Goal: Task Accomplishment & Management: Use online tool/utility

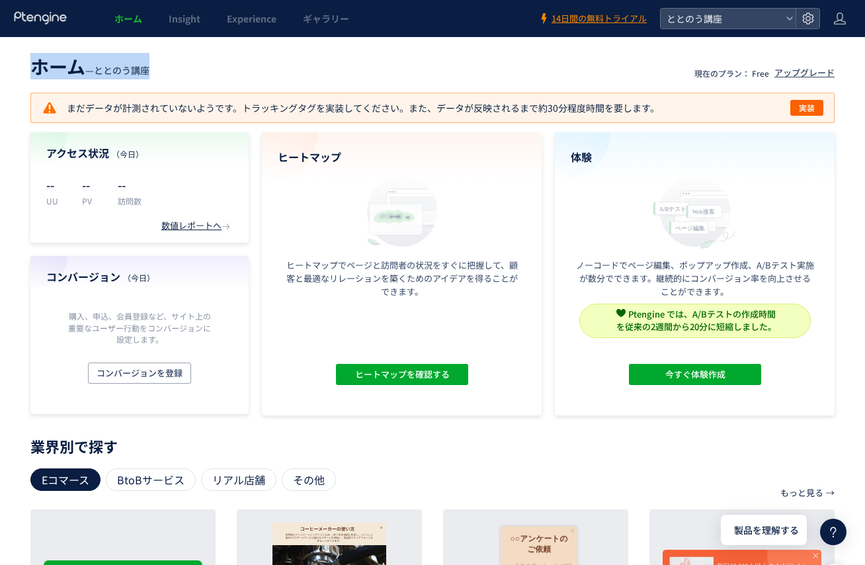
drag, startPoint x: 31, startPoint y: 67, endPoint x: 163, endPoint y: 65, distance: 132.2
click at [163, 65] on header "ホーム — ととのう講座 現在のプラン： Free アップグレード" at bounding box center [432, 64] width 804 height 29
click at [192, 65] on header "ホーム — ととのう講座 現在のプラン： Free アップグレード" at bounding box center [432, 64] width 804 height 29
click at [808, 105] on span "実装" at bounding box center [807, 108] width 16 height 16
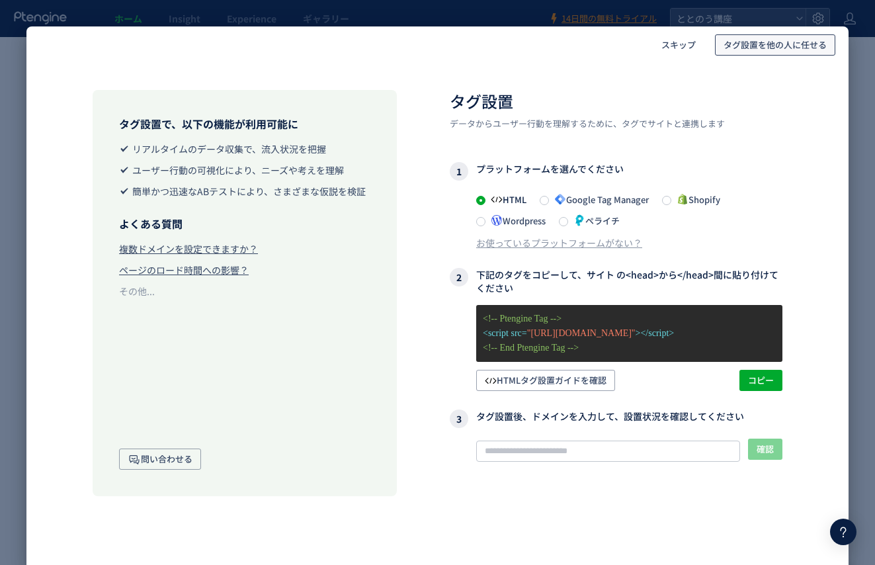
click at [751, 44] on span "タグ設置を他の人に任せる" at bounding box center [774, 44] width 103 height 21
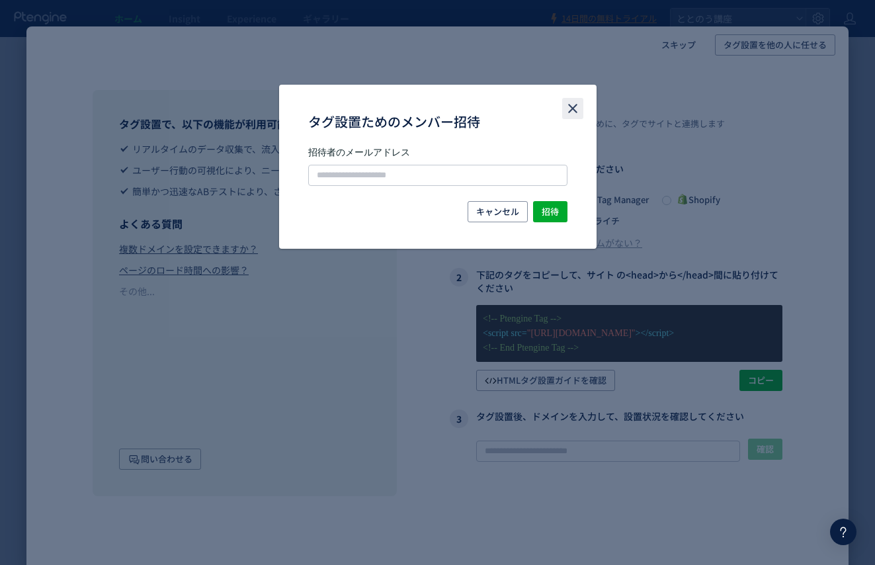
click at [573, 107] on use "close" at bounding box center [572, 108] width 9 height 9
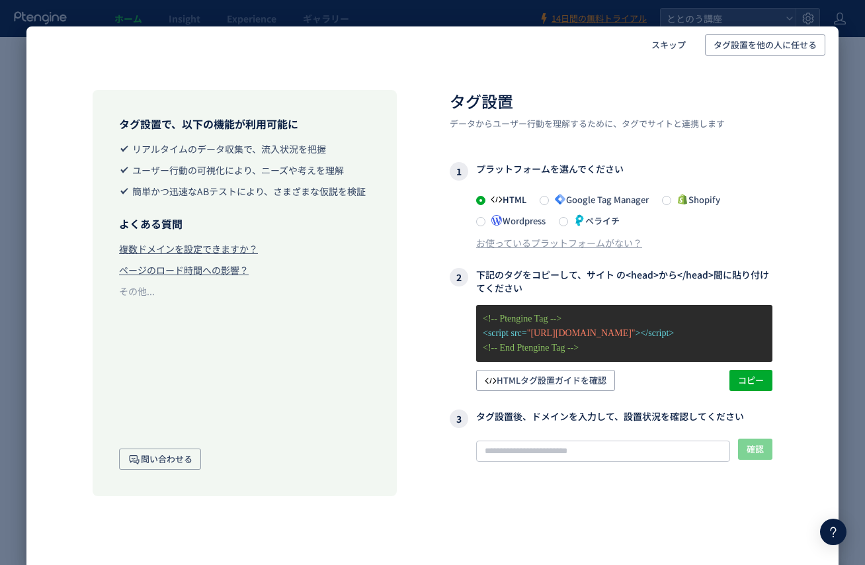
click at [853, 32] on div "スキップ タグ設置を他の人に任せる タグ設置で、以下の機能が利用可能に リアルタイムのデータ収集で、流入状況を把握 ユーザー行動の可視化により、ニーズや考えを…" at bounding box center [432, 282] width 865 height 565
click at [675, 46] on span "スキップ" at bounding box center [668, 44] width 34 height 21
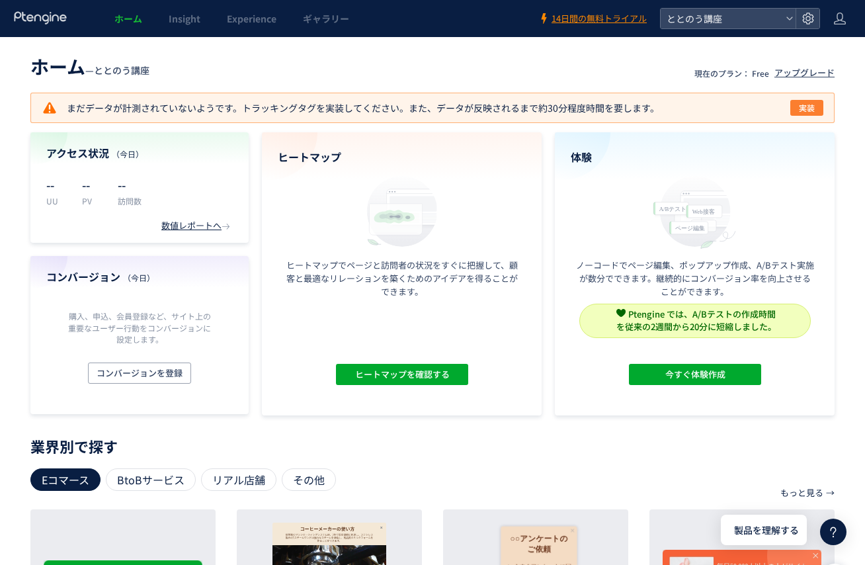
click at [810, 106] on span "実装" at bounding box center [807, 108] width 16 height 16
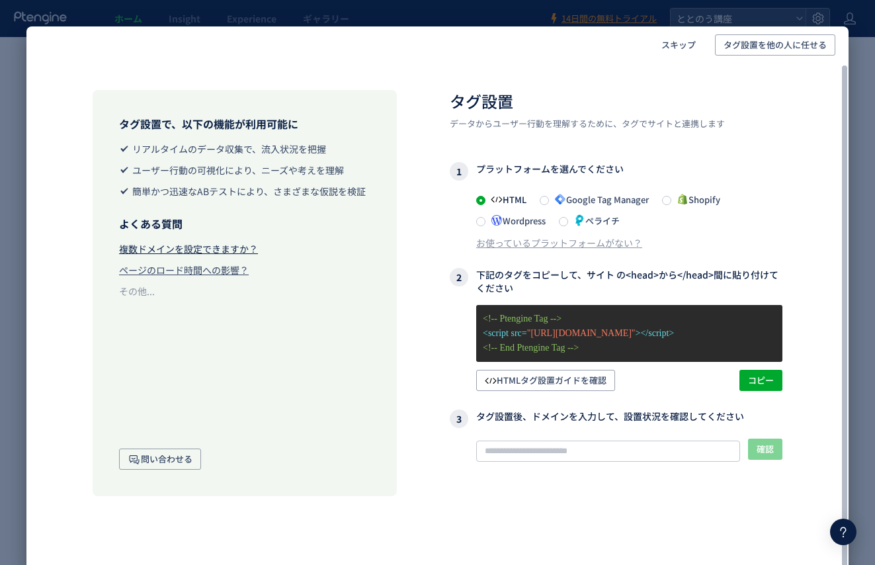
click at [188, 251] on div "複数ドメインを設定できますか？" at bounding box center [188, 248] width 139 height 13
click at [680, 47] on span "スキップ" at bounding box center [678, 44] width 34 height 21
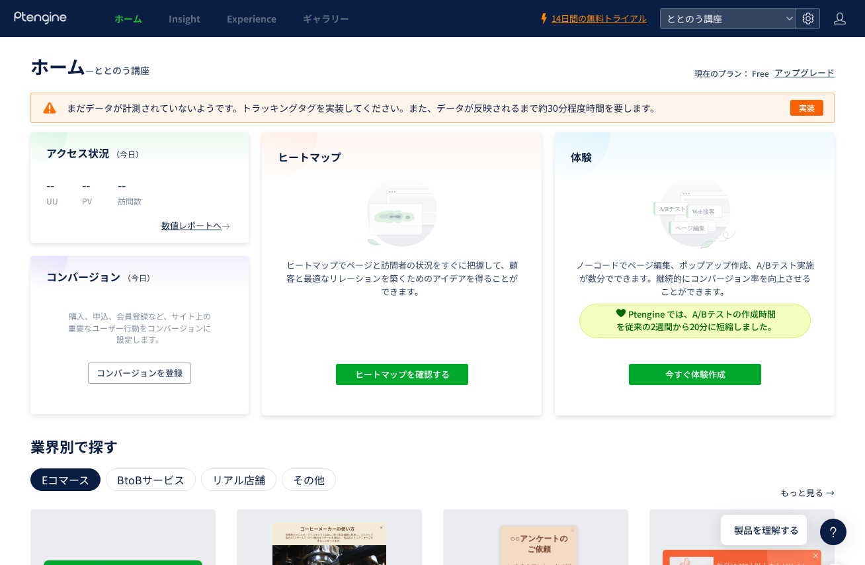
click at [808, 20] on use at bounding box center [807, 18] width 11 height 11
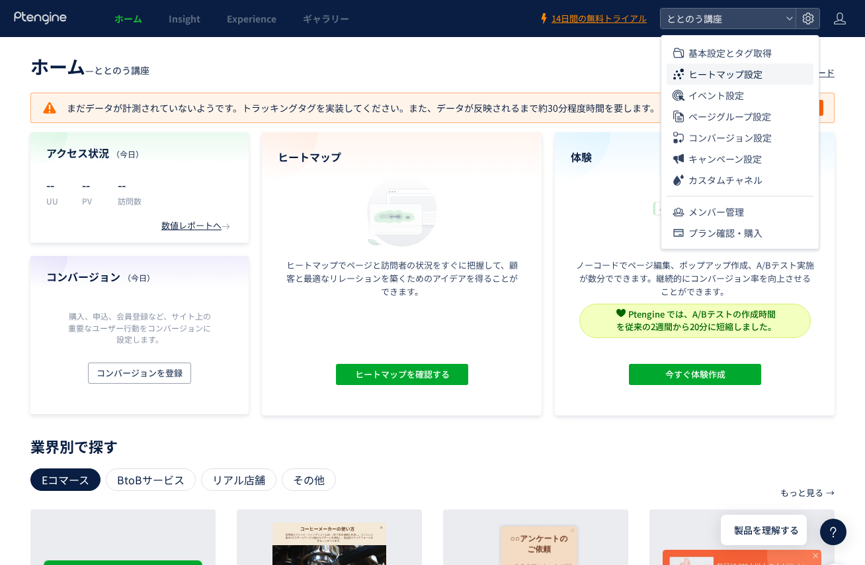
click at [731, 71] on span "ヒートマップ設定" at bounding box center [725, 73] width 74 height 21
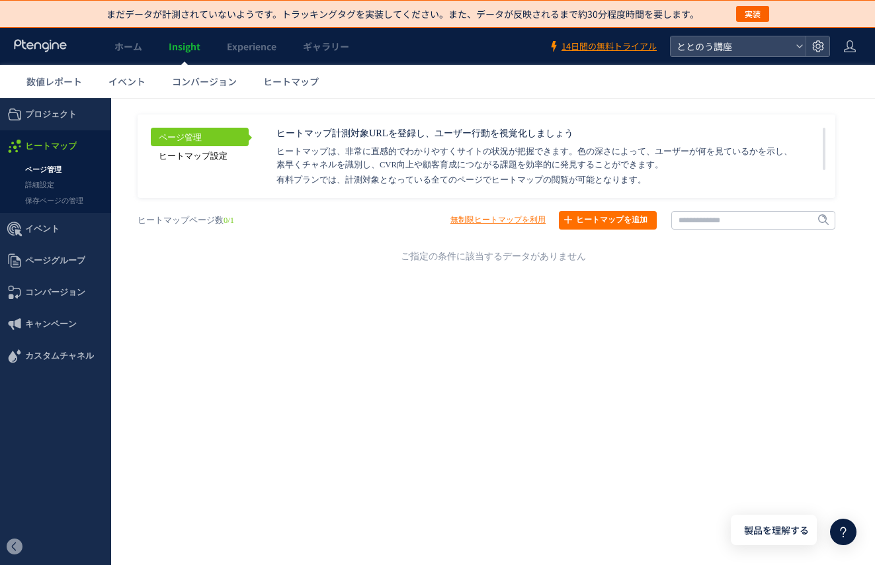
click at [211, 156] on link "ヒートマップ設定" at bounding box center [200, 155] width 98 height 19
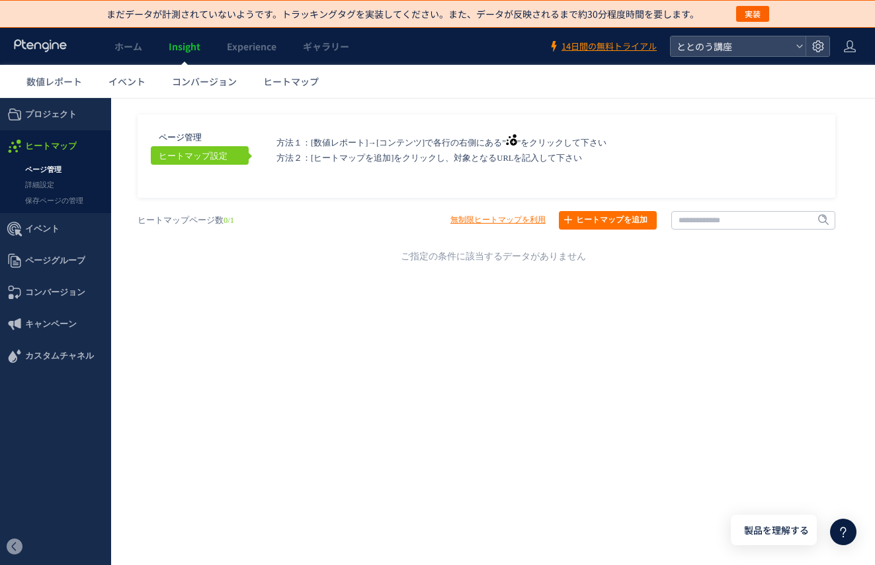
click at [43, 169] on link "ページ管理" at bounding box center [55, 169] width 111 height 15
click at [45, 48] on use at bounding box center [40, 45] width 52 height 13
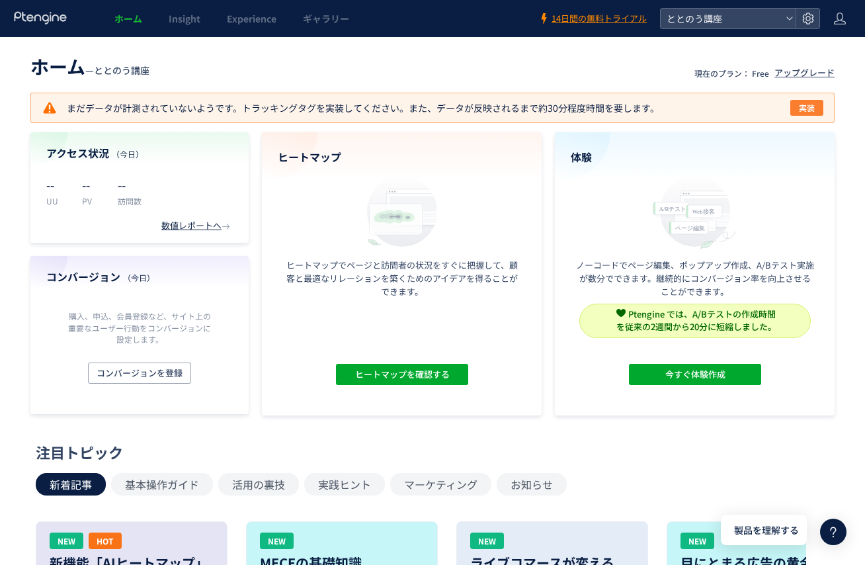
click at [810, 109] on span "実装" at bounding box center [807, 108] width 16 height 16
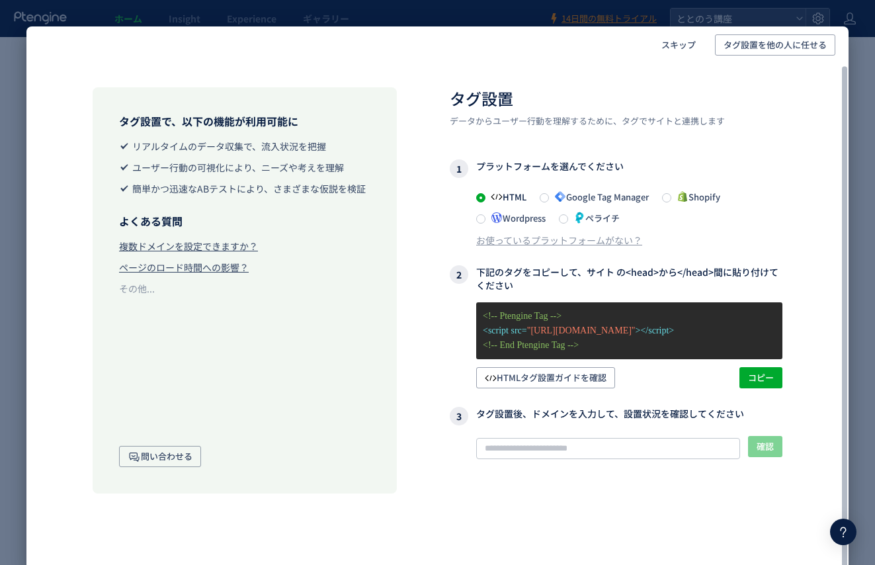
scroll to position [5, 0]
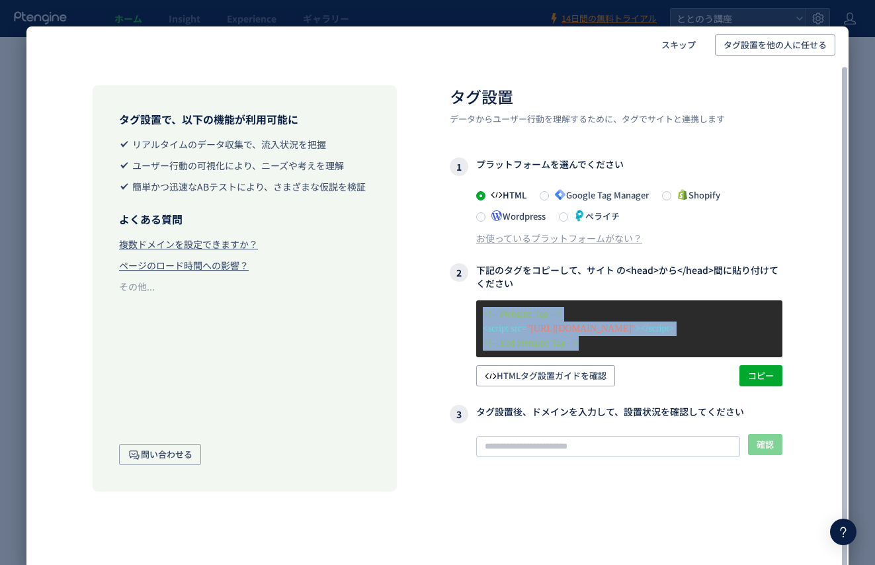
drag, startPoint x: 484, startPoint y: 314, endPoint x: 610, endPoint y: 344, distance: 129.9
click at [610, 344] on div "<!-- Ptengine Tag --> <script src= "[URL][DOMAIN_NAME]" ></script> <!-- End Pte…" at bounding box center [629, 328] width 306 height 57
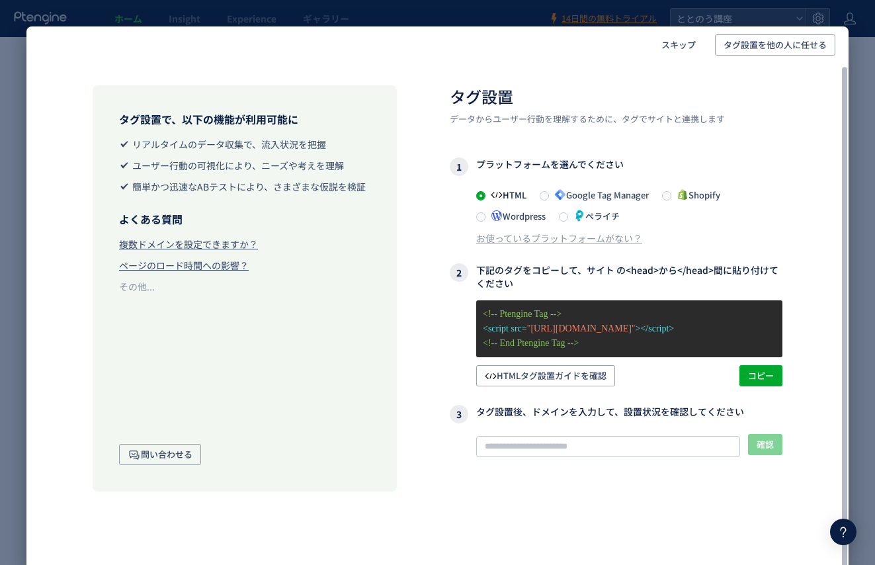
click at [657, 378] on div "HTMLタグ設置ガイドを確認 コピー" at bounding box center [629, 375] width 306 height 21
click at [758, 375] on span "コピー" at bounding box center [761, 375] width 26 height 21
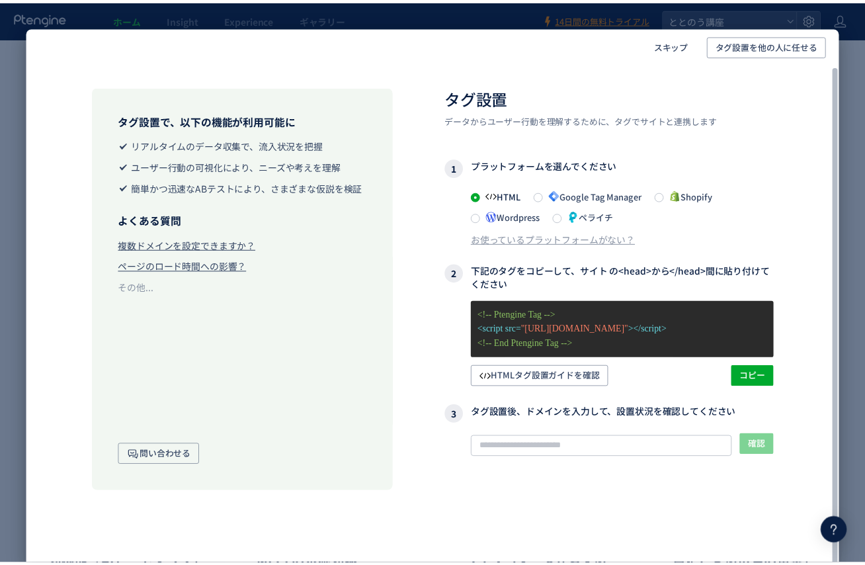
scroll to position [0, 0]
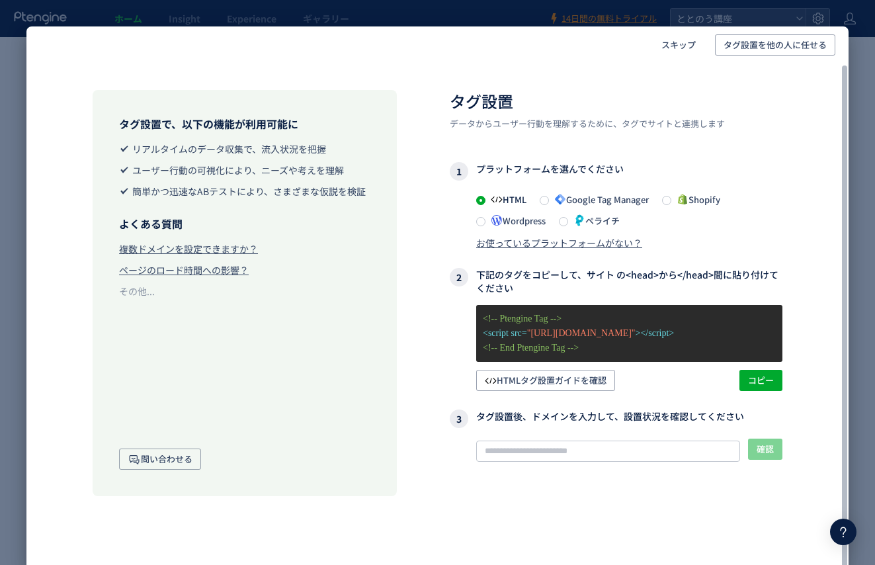
click at [543, 243] on div "お使っているプラットフォームがない？" at bounding box center [559, 242] width 166 height 13
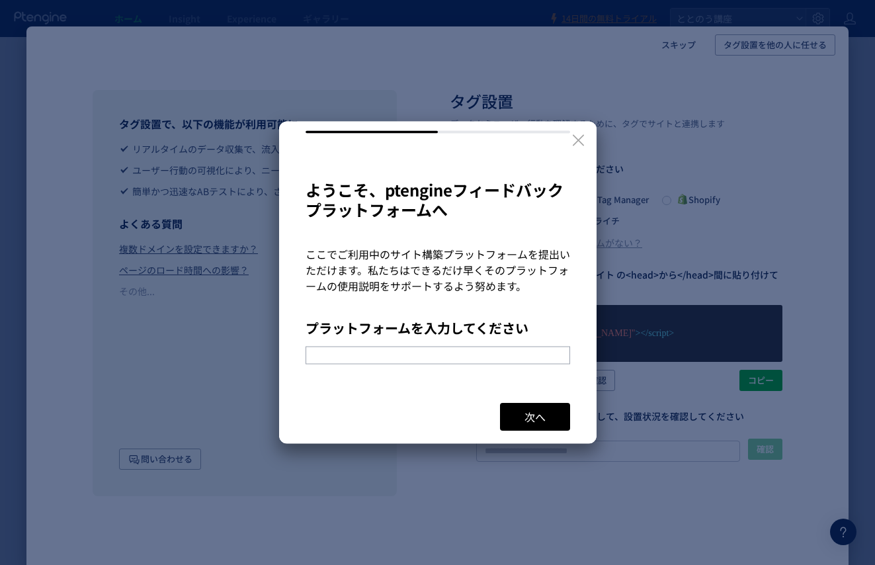
click at [448, 357] on input "text" at bounding box center [437, 355] width 264 height 18
type input "*****"
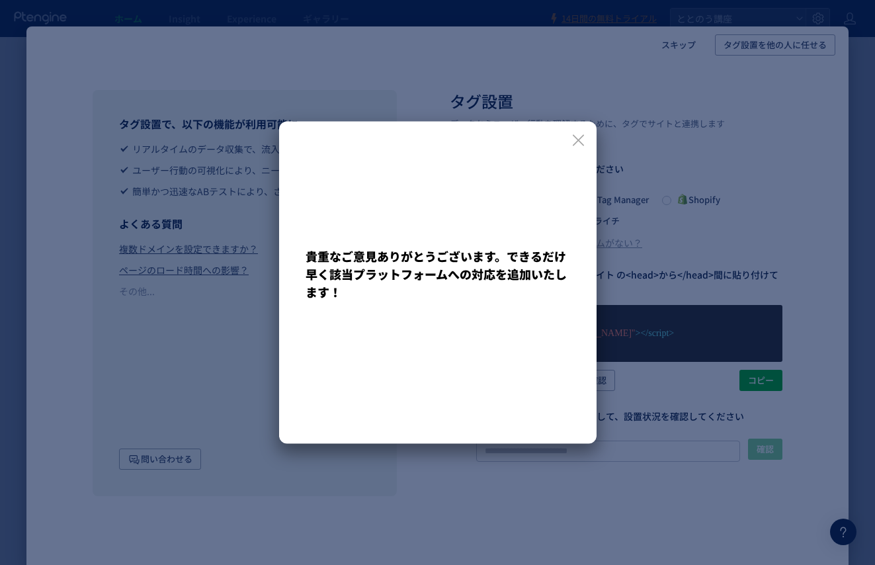
click at [577, 139] on icon at bounding box center [577, 139] width 11 height 11
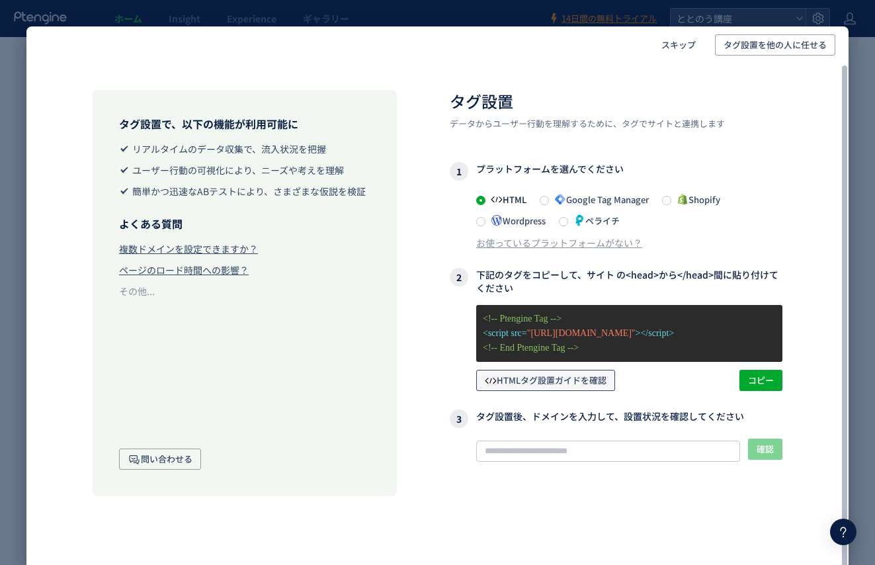
click at [532, 381] on span "HTMLタグ設置ガイドを確認" at bounding box center [546, 380] width 122 height 21
click at [774, 379] on button "コピー" at bounding box center [760, 380] width 43 height 21
click at [748, 90] on h2 "タグ設置" at bounding box center [615, 101] width 332 height 22
click at [508, 450] on input "text" at bounding box center [608, 450] width 264 height 21
paste input "**********"
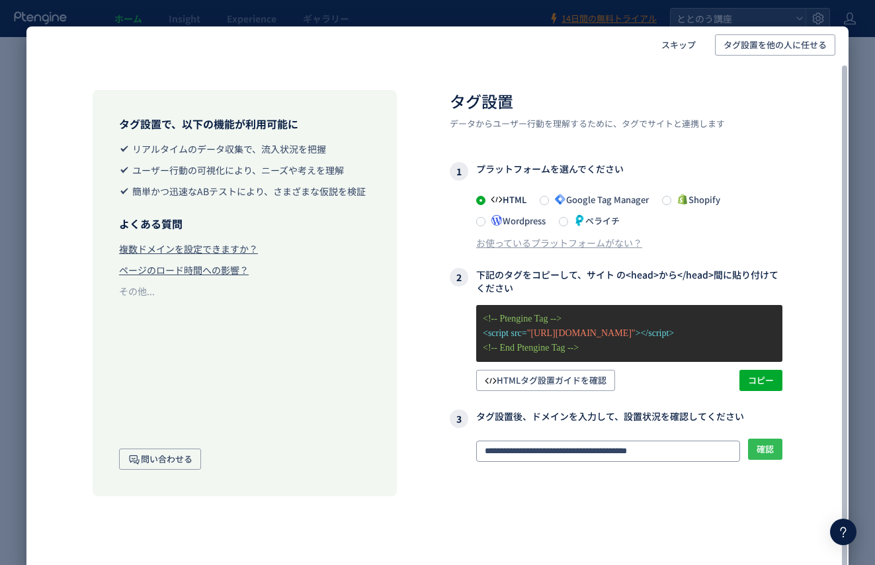
type input "**********"
click at [763, 449] on span "確認" at bounding box center [764, 448] width 17 height 21
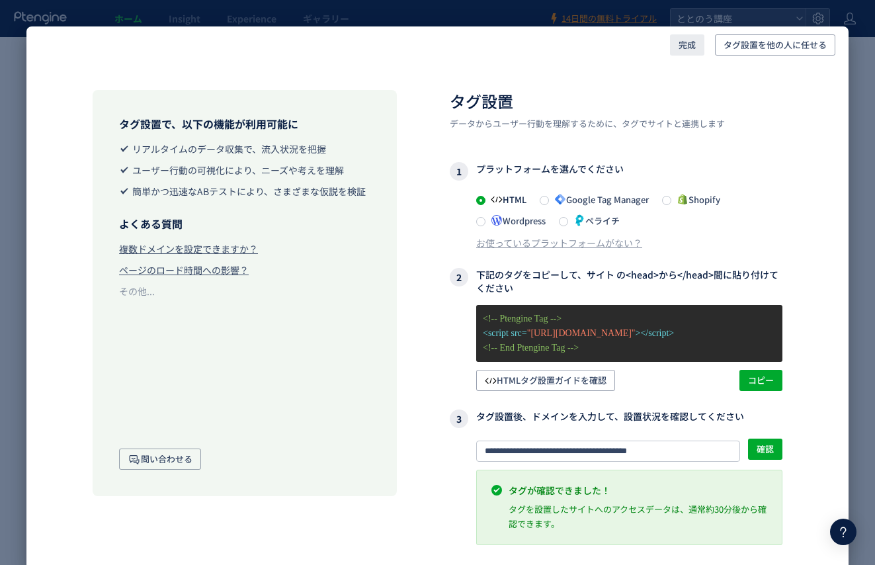
click at [689, 45] on span "完成" at bounding box center [686, 44] width 17 height 21
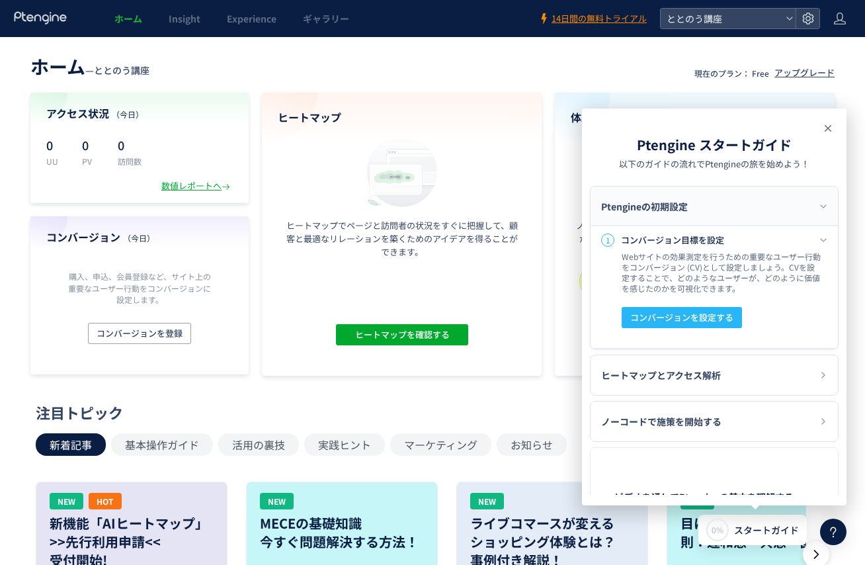
click at [828, 127] on use at bounding box center [827, 128] width 7 height 7
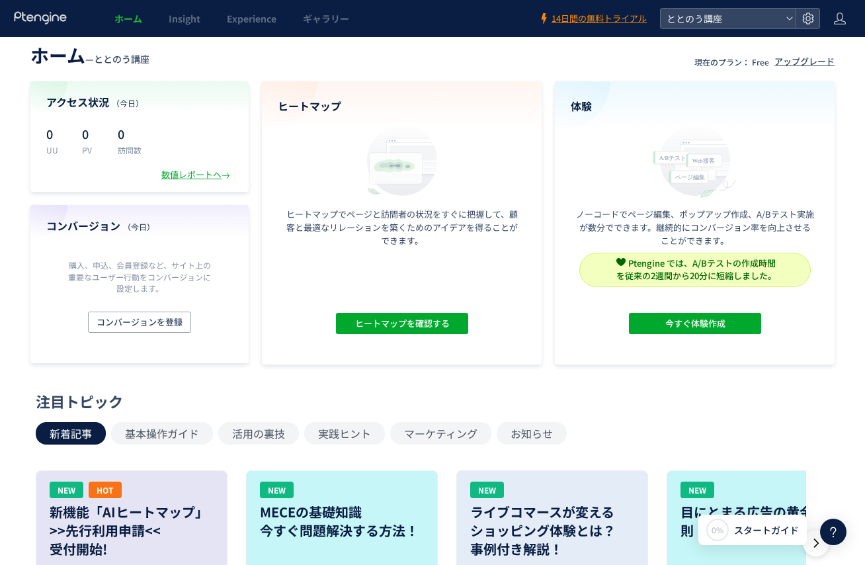
scroll to position [21, 0]
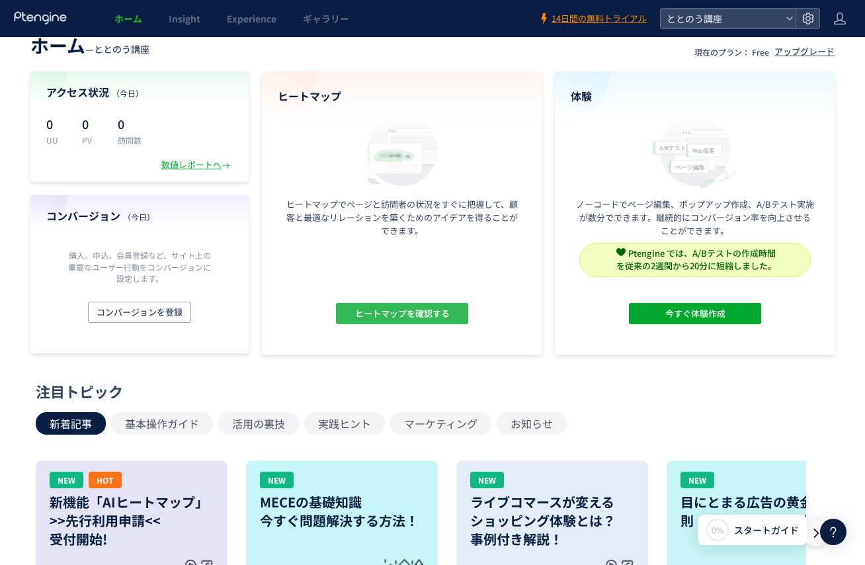
click at [414, 320] on span "ヒートマップを確認する" at bounding box center [401, 313] width 95 height 21
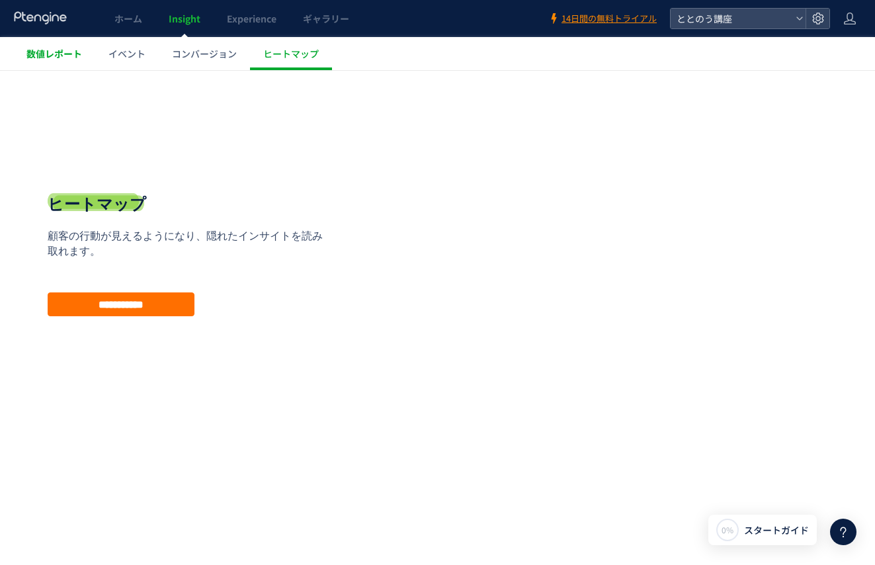
click at [52, 55] on span "数値レポート" at bounding box center [54, 53] width 56 height 13
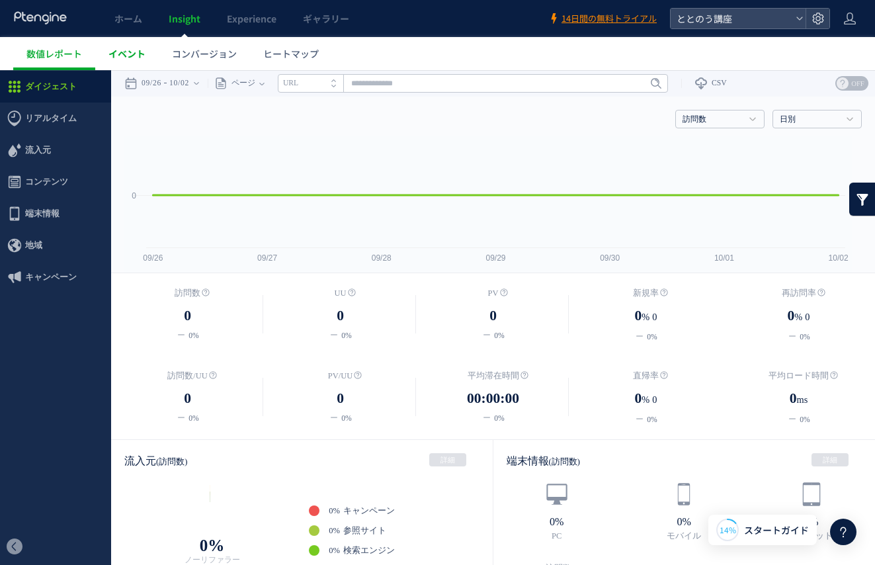
click at [120, 50] on span "イベント" at bounding box center [126, 53] width 37 height 13
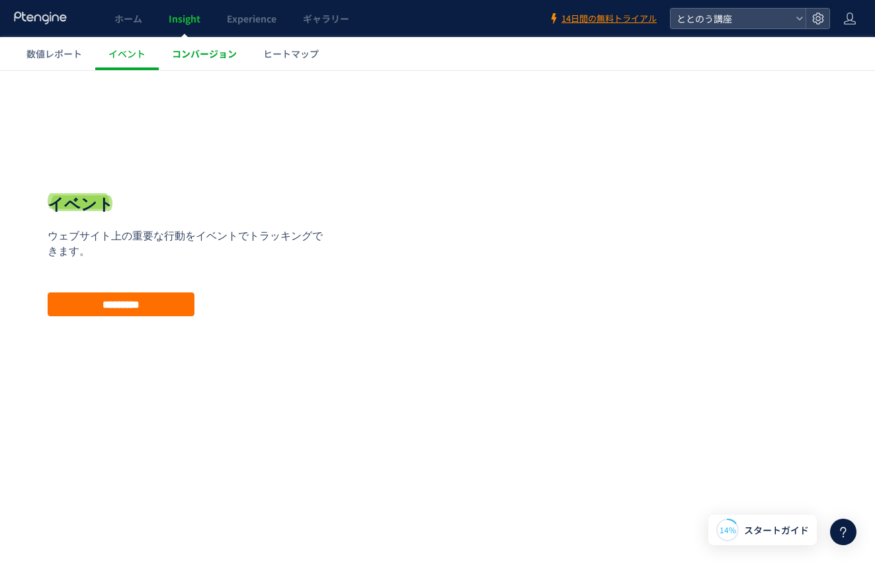
click at [192, 53] on span "コンバージョン" at bounding box center [204, 53] width 65 height 13
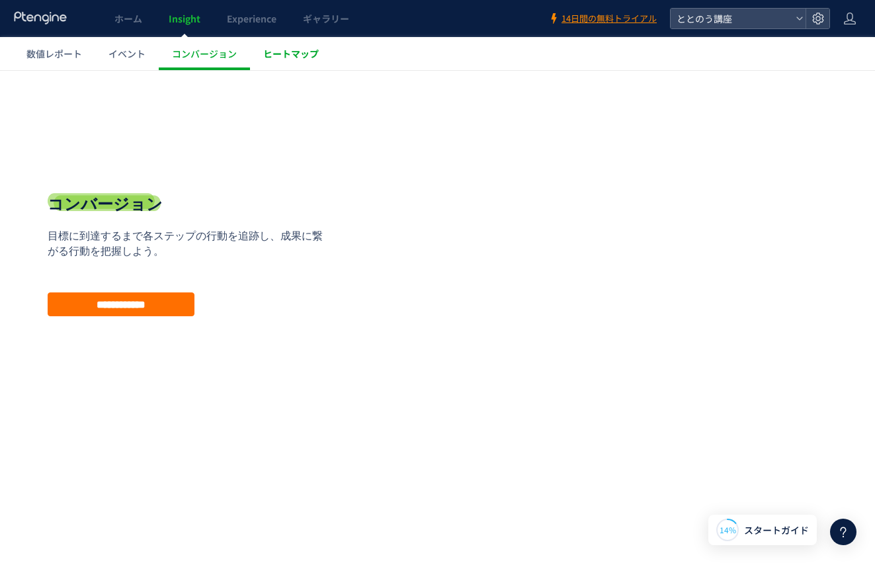
click at [297, 58] on span "ヒートマップ" at bounding box center [291, 53] width 56 height 13
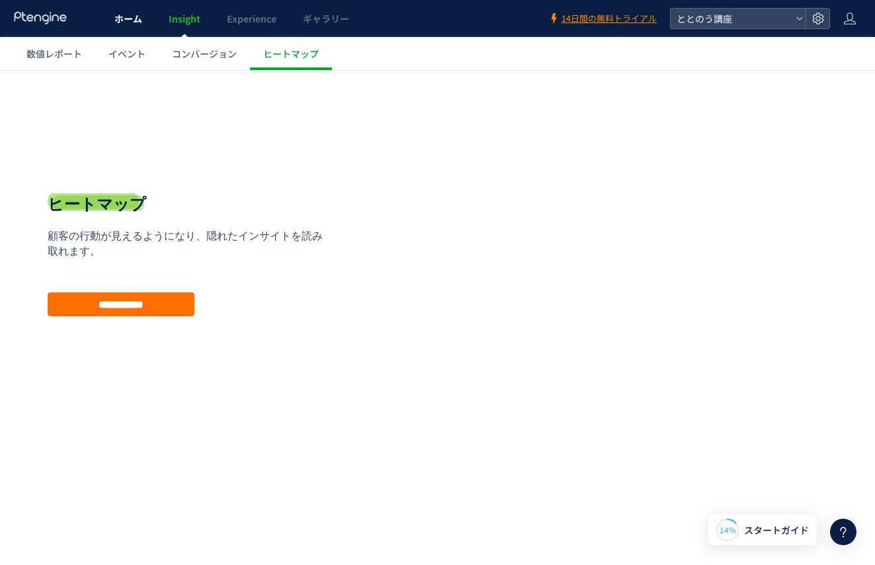
click at [128, 18] on span "ホーム" at bounding box center [128, 18] width 28 height 13
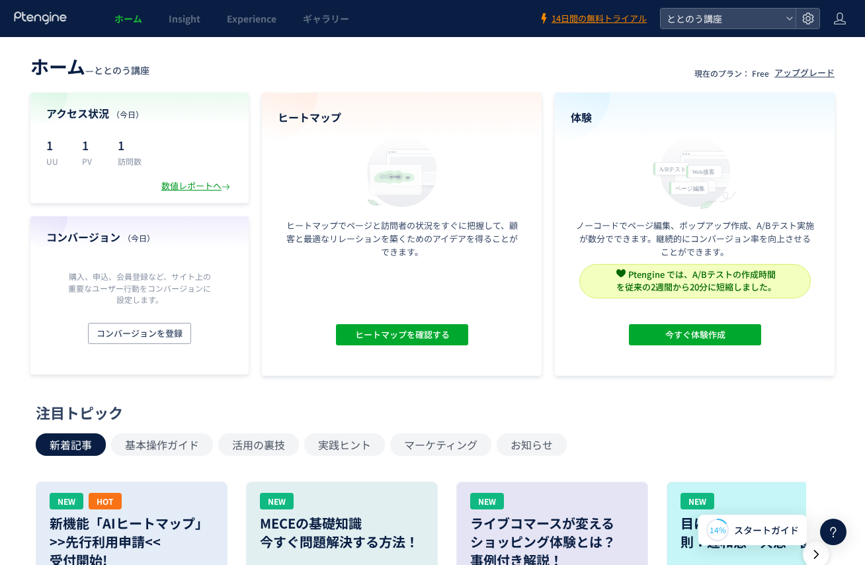
click at [185, 185] on div "数値レポートへ" at bounding box center [196, 186] width 71 height 13
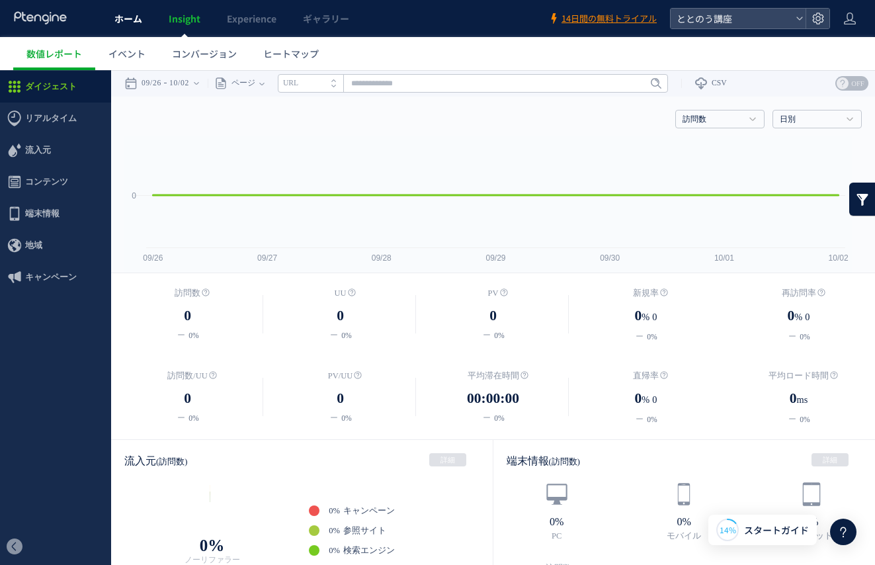
click at [126, 20] on span "ホーム" at bounding box center [128, 18] width 28 height 13
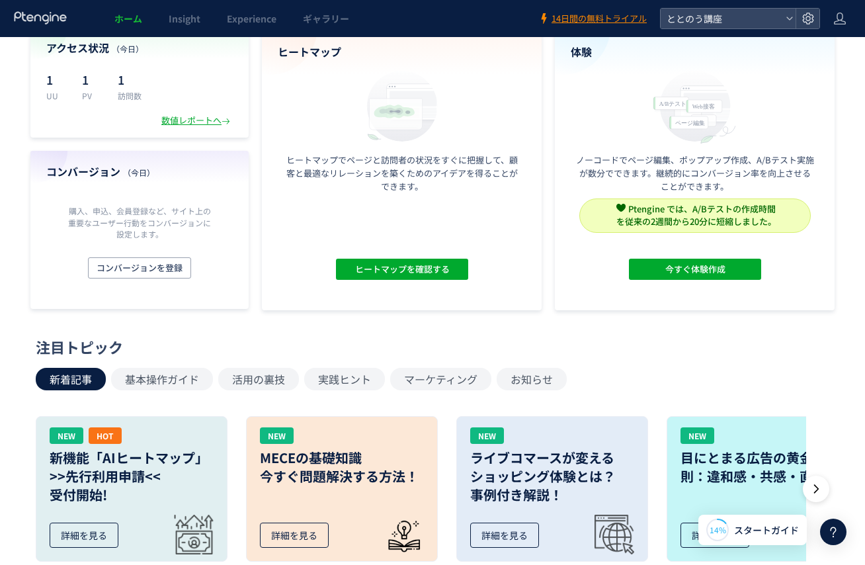
scroll to position [174, 0]
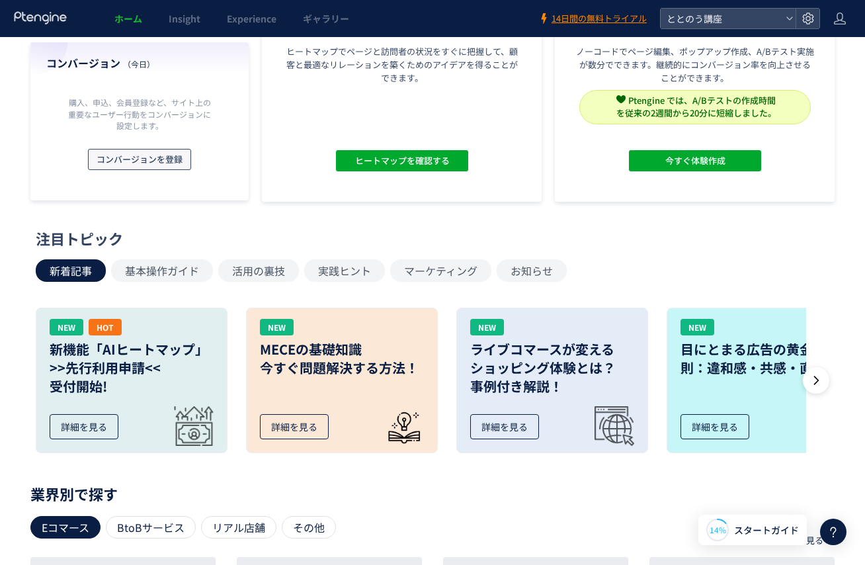
click at [168, 161] on span "コンバージョンを登録" at bounding box center [140, 159] width 86 height 21
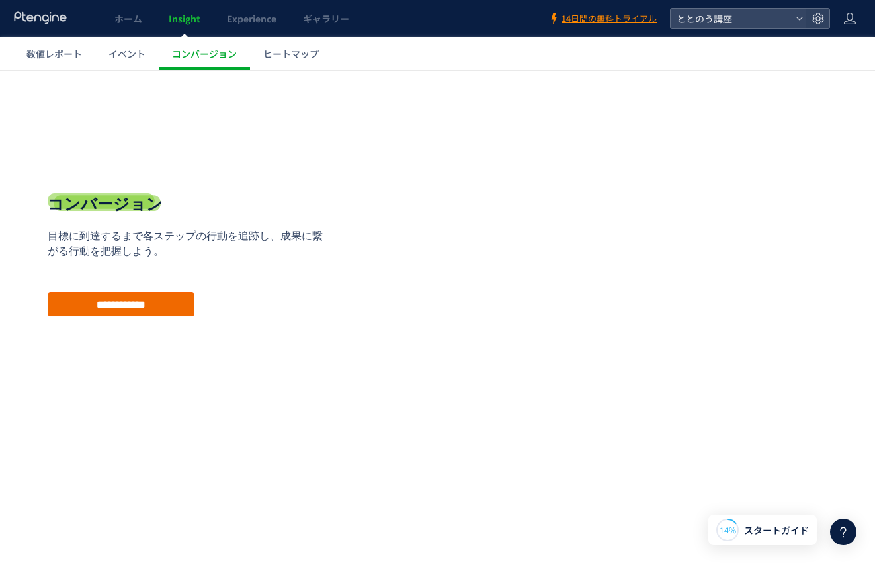
click at [143, 313] on input "**********" at bounding box center [121, 304] width 147 height 24
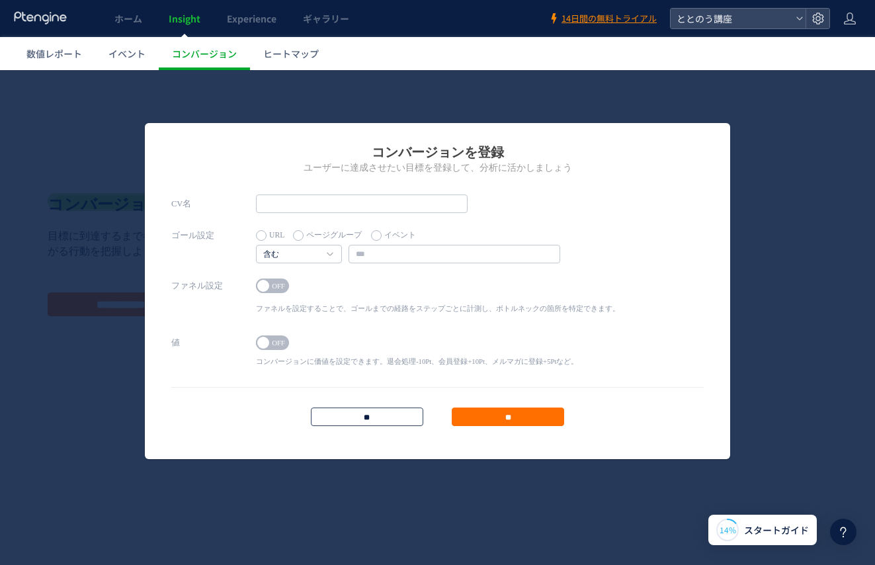
click at [354, 410] on input "**" at bounding box center [367, 416] width 112 height 19
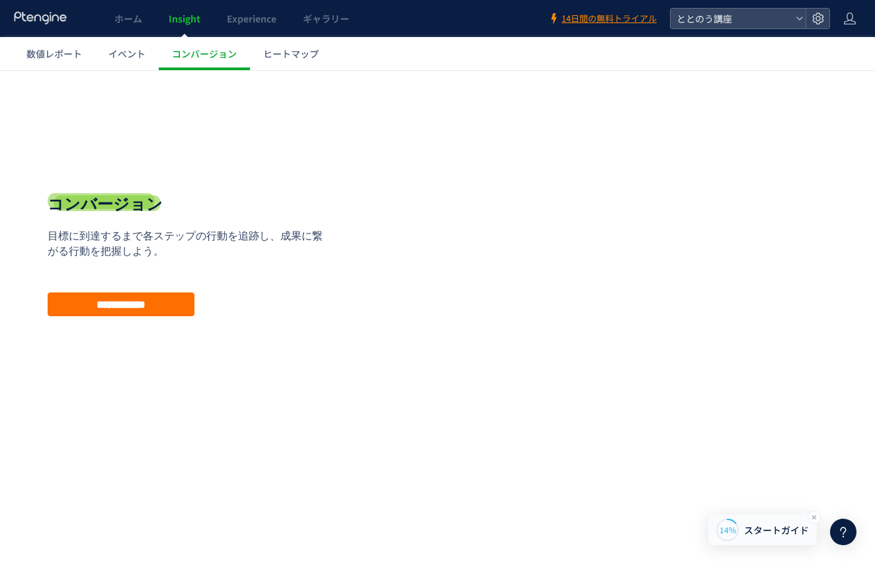
click at [756, 530] on span "スタートガイド" at bounding box center [776, 530] width 65 height 14
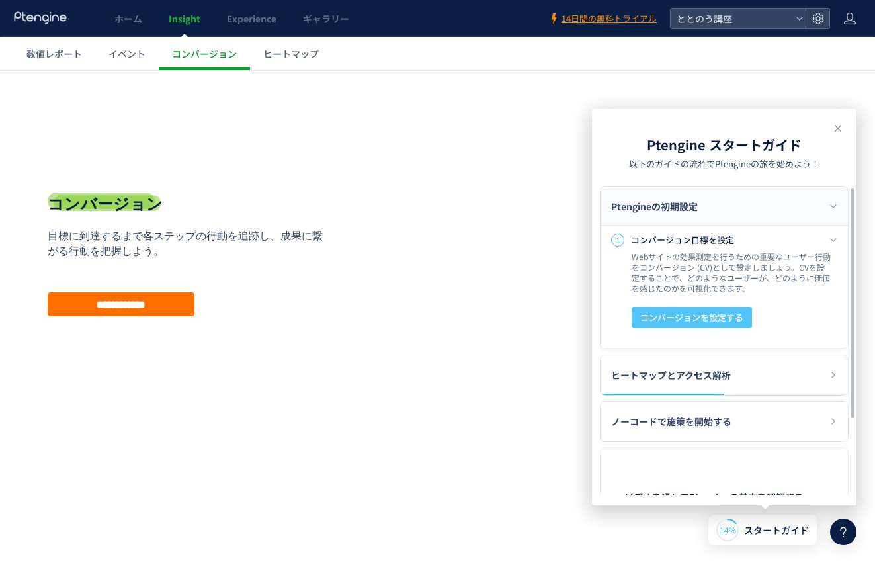
click at [729, 317] on span "コンバージョンを設定する" at bounding box center [691, 317] width 103 height 21
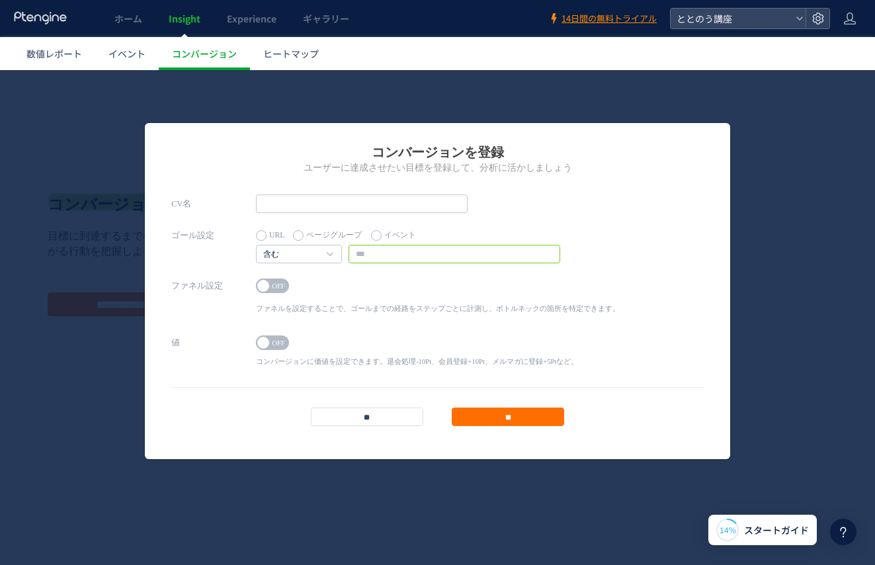
click at [404, 254] on input "text" at bounding box center [454, 254] width 212 height 19
click at [508, 173] on h2 "ユーザーに達成させたい目標を登録して、分析に活かしましょう" at bounding box center [437, 167] width 532 height 13
